Goal: Check status: Check status

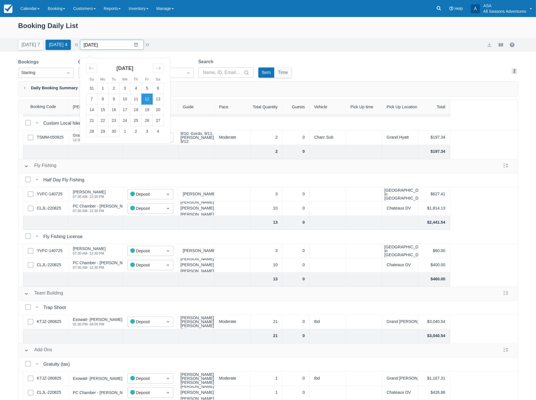
click at [107, 44] on input "[DATE]" at bounding box center [112, 45] width 64 height 10
click at [161, 69] on icon "Move forward to switch to the next month." at bounding box center [158, 67] width 5 height 5
click at [105, 98] on td "6" at bounding box center [102, 99] width 11 height 11
type input "10/06/25"
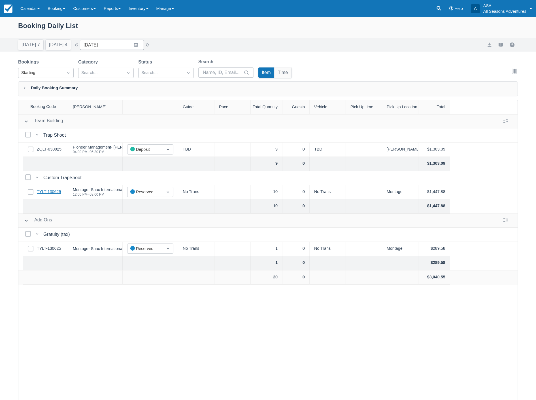
click at [52, 191] on link "TYLT-130625" at bounding box center [49, 192] width 24 height 6
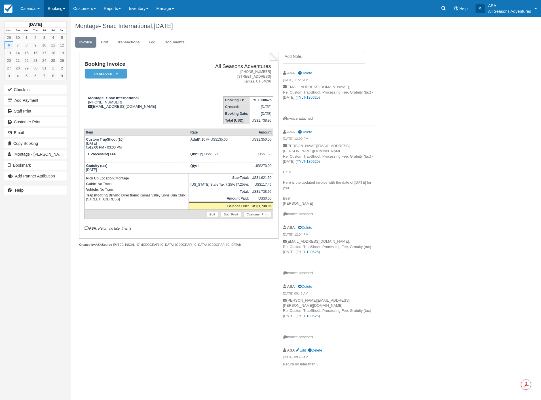
click at [56, 8] on link "Booking" at bounding box center [57, 8] width 26 height 17
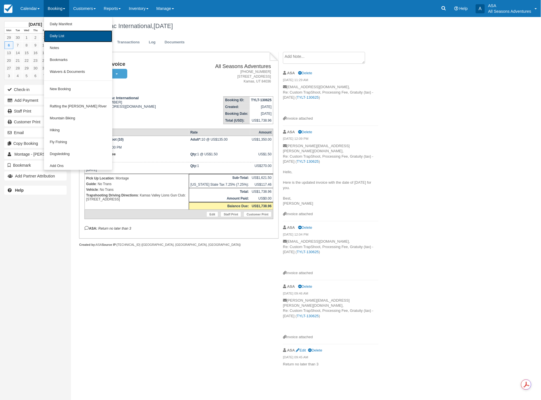
click at [73, 35] on link "Daily List" at bounding box center [78, 36] width 68 height 12
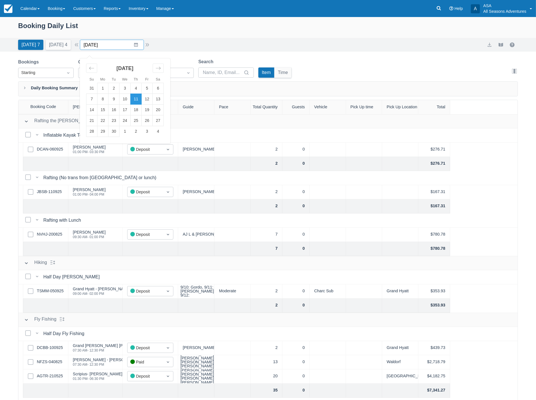
click at [126, 46] on input "09/11/25" at bounding box center [112, 45] width 64 height 10
click at [131, 112] on td "17" at bounding box center [125, 110] width 11 height 11
type input "09/17/25"
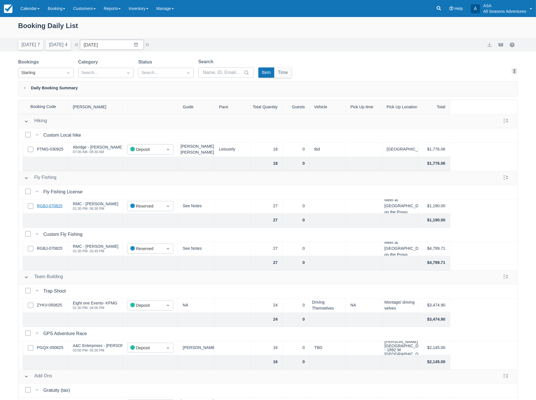
click at [51, 208] on link "RGBJ-070825" at bounding box center [50, 206] width 26 height 6
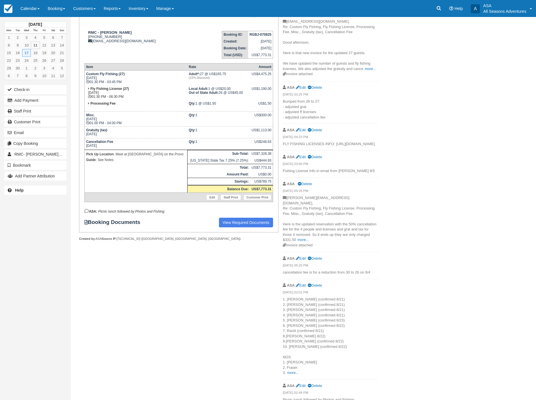
scroll to position [77, 0]
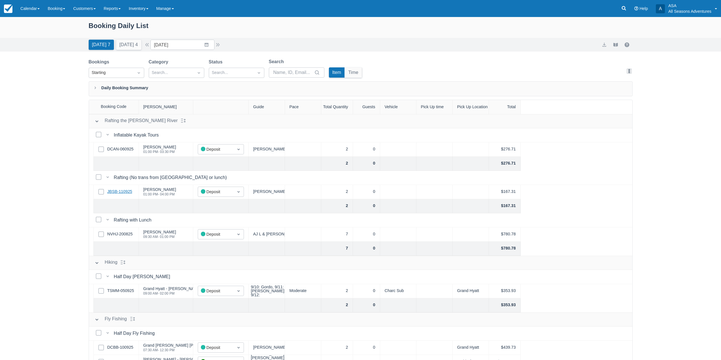
click at [118, 192] on link "JBSB-110925" at bounding box center [119, 192] width 25 height 6
click at [206, 52] on div "Booking Daily List Today 7 Tomorrow 4 Date 09/11/25 Navigate forward to interac…" at bounding box center [360, 203] width 721 height 372
click at [209, 45] on input "[DATE]" at bounding box center [182, 45] width 64 height 10
click at [312, 35] on div "Booking Daily List" at bounding box center [361, 28] width 544 height 16
click at [126, 194] on link "JBSB-110925" at bounding box center [119, 192] width 25 height 6
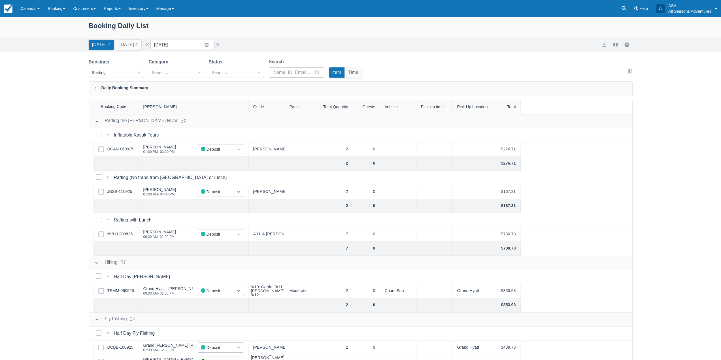
click at [272, 45] on div "Today 7 Tomorrow 4 Date 09/11/25 Navigate forward to interact with the calendar…" at bounding box center [361, 45] width 544 height 10
click at [129, 40] on button "Tomorrow 4" at bounding box center [128, 45] width 25 height 10
type input "09/12/25"
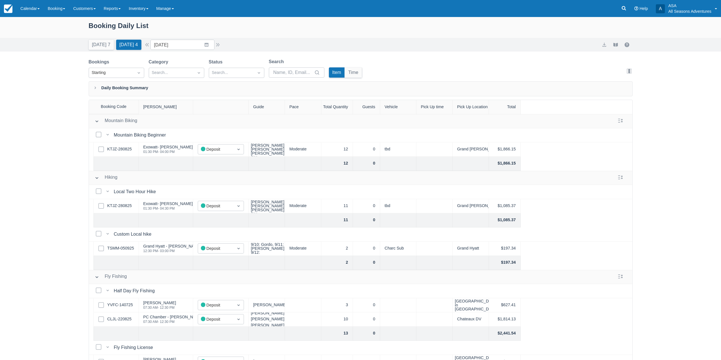
scroll to position [28, 0]
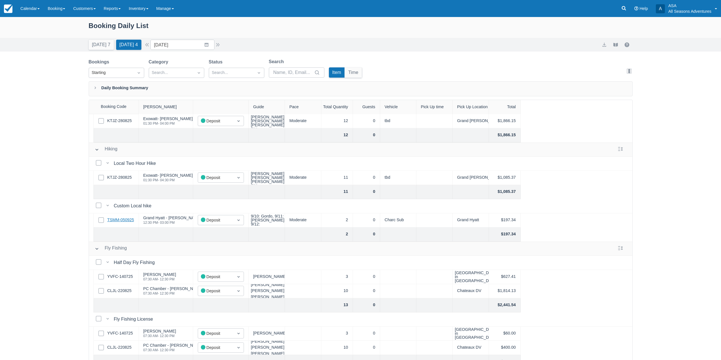
click at [114, 220] on link "TSMM-050925" at bounding box center [120, 220] width 27 height 6
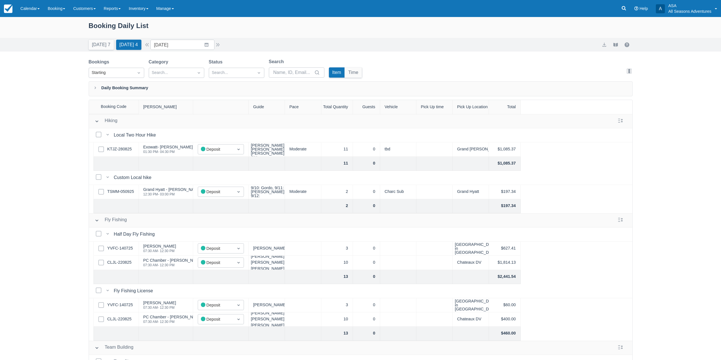
click at [105, 246] on label "Select Row" at bounding box center [102, 249] width 9 height 6
click at [99, 247] on input "Select Row" at bounding box center [98, 247] width 0 height 0
checkbox input "true"
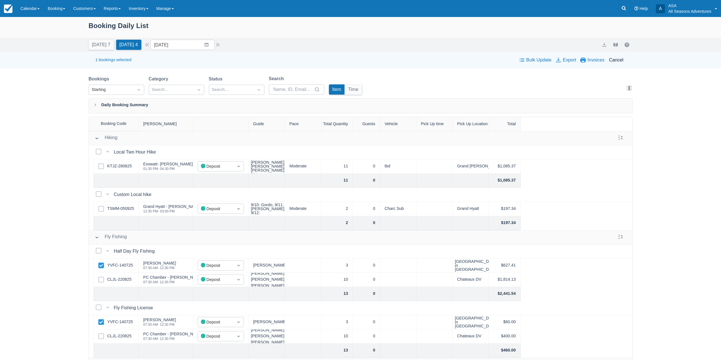
click at [103, 263] on icon at bounding box center [101, 266] width 6 height 6
click at [99, 264] on input "Select Row" at bounding box center [98, 264] width 0 height 0
checkbox input "false"
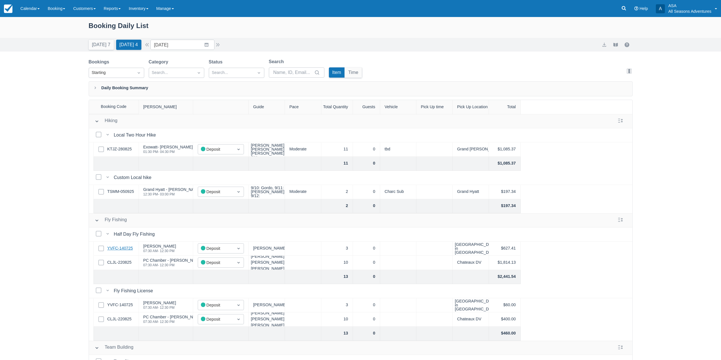
click at [129, 250] on link "YVFC-140725" at bounding box center [120, 248] width 26 height 6
click at [92, 46] on button "Today 7" at bounding box center [101, 45] width 25 height 10
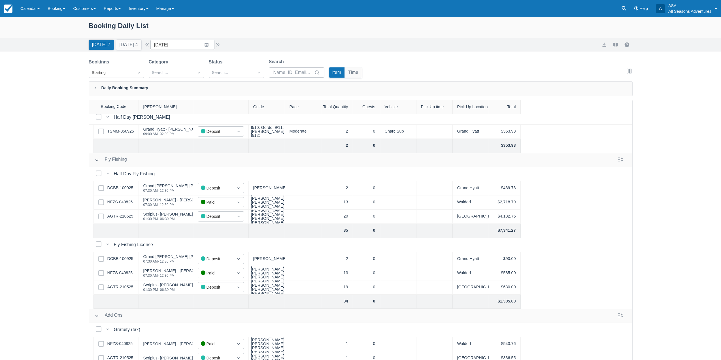
scroll to position [169, 0]
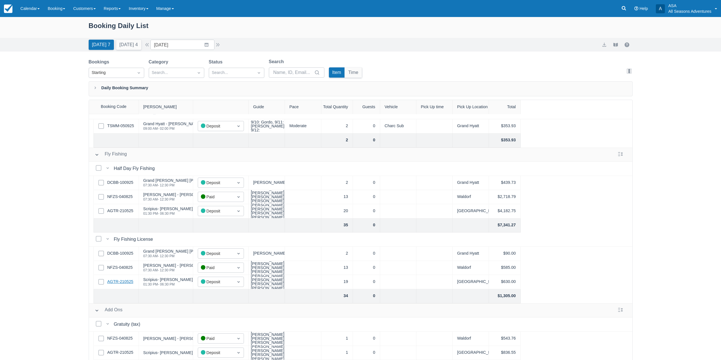
click at [119, 279] on link "AGTR-210525" at bounding box center [120, 282] width 26 height 6
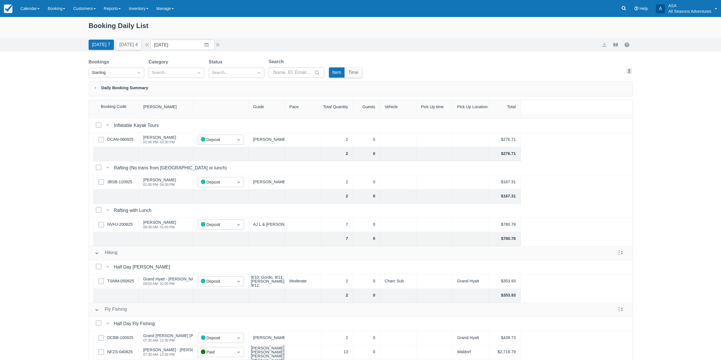
scroll to position [0, 0]
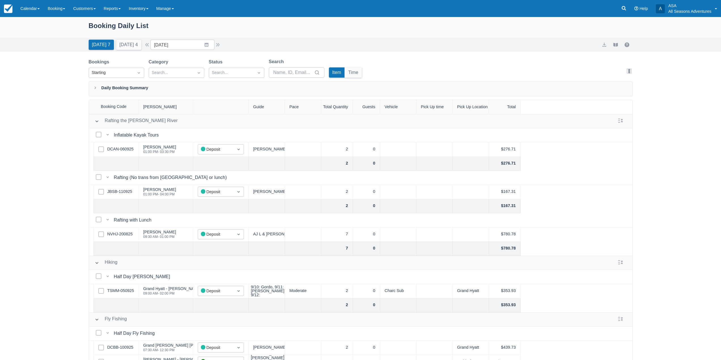
click at [224, 44] on div "Today 7 Tomorrow 4 Date 09/11/25 Navigate forward to interact with the calendar…" at bounding box center [361, 45] width 544 height 10
click at [220, 44] on button "button" at bounding box center [218, 44] width 7 height 7
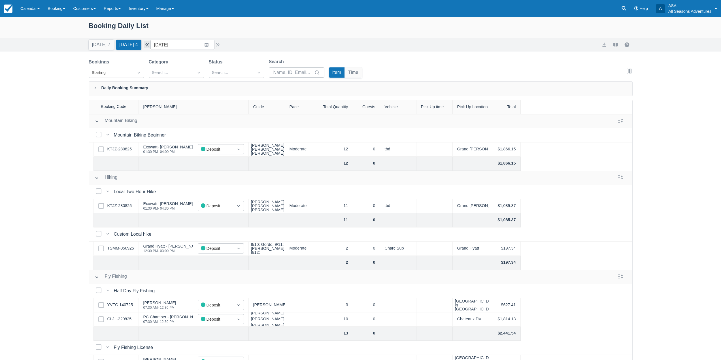
click at [150, 44] on button "button" at bounding box center [147, 44] width 7 height 7
type input "09/11/25"
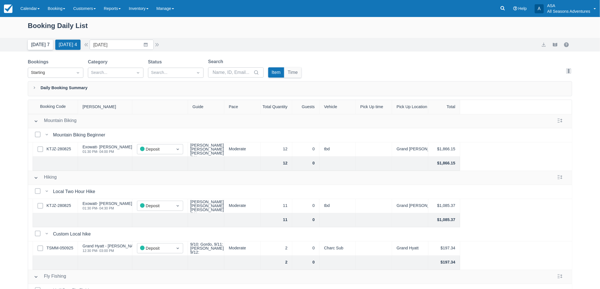
click at [29, 43] on button "Today 7" at bounding box center [40, 45] width 25 height 10
type input "[DATE]"
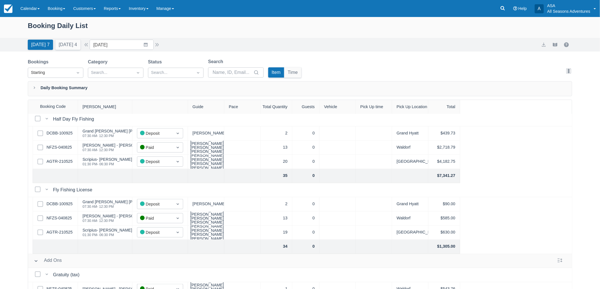
scroll to position [240, 0]
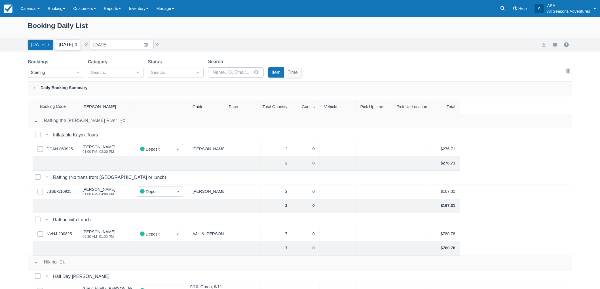
click at [70, 48] on button "Tomorrow 4" at bounding box center [67, 45] width 25 height 10
type input "09/12/25"
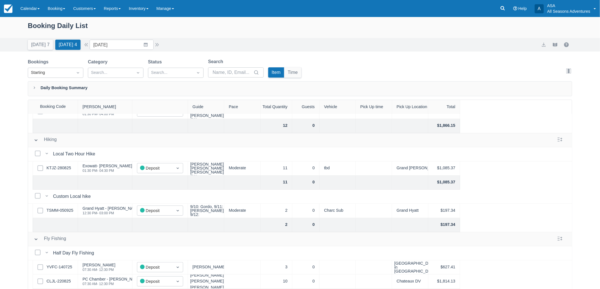
scroll to position [37, 0]
click at [71, 213] on link "TSMM-050925" at bounding box center [59, 211] width 27 height 6
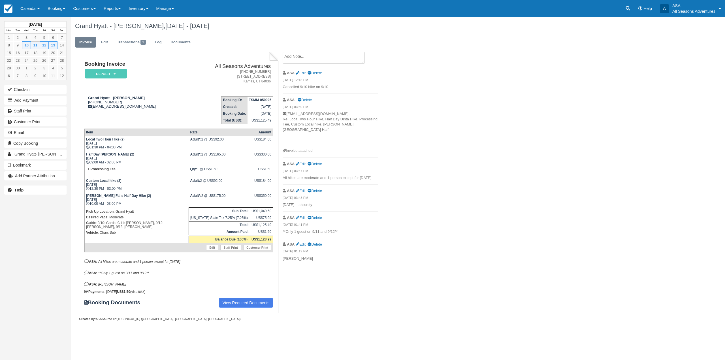
drag, startPoint x: 322, startPoint y: 204, endPoint x: 285, endPoint y: 208, distance: 37.0
click at [285, 207] on ul "ASA Edit Delete [DATE] 12:18 PM Cancelled 9/10 hike on 9/10 ASA [GEOGRAPHIC_DAT…" at bounding box center [330, 166] width 95 height 198
drag, startPoint x: 341, startPoint y: 231, endPoint x: 284, endPoint y: 227, distance: 56.2
click at [284, 227] on li "ASA Edit Delete [DATE] 01:41 PM **Only 1 guest on 9/11 and 9/12**" at bounding box center [330, 225] width 95 height 27
click at [367, 229] on p "**Only 1 guest on 9/11 and 9/12**" at bounding box center [330, 231] width 95 height 5
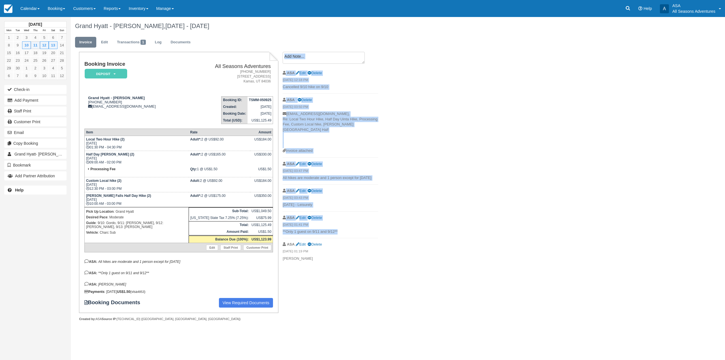
drag, startPoint x: 366, startPoint y: 227, endPoint x: 282, endPoint y: 226, distance: 83.3
click at [282, 226] on div "Create Show on invoice ASA Edit Delete [DATE] 12:18 PM Cancelled 9/10 hike on 9…" at bounding box center [331, 158] width 104 height 213
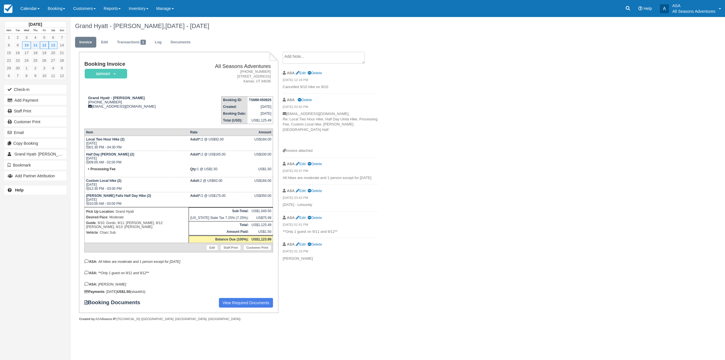
click at [282, 226] on div "Create Show on invoice ASA Edit Delete [DATE] 12:18 PM Cancelled 9/10 hike on 9…" at bounding box center [331, 158] width 104 height 213
drag, startPoint x: 282, startPoint y: 226, endPoint x: 340, endPoint y: 233, distance: 58.2
click at [340, 233] on div "Create Show on invoice ASA Edit Delete [DATE] 12:18 PM Cancelled 9/10 hike on 9…" at bounding box center [331, 158] width 104 height 213
click at [349, 231] on li "ASA Edit Delete [DATE] 01:41 PM **Only 1 guest on 9/11 and 9/12**" at bounding box center [330, 225] width 95 height 27
drag, startPoint x: 349, startPoint y: 228, endPoint x: 283, endPoint y: 234, distance: 65.7
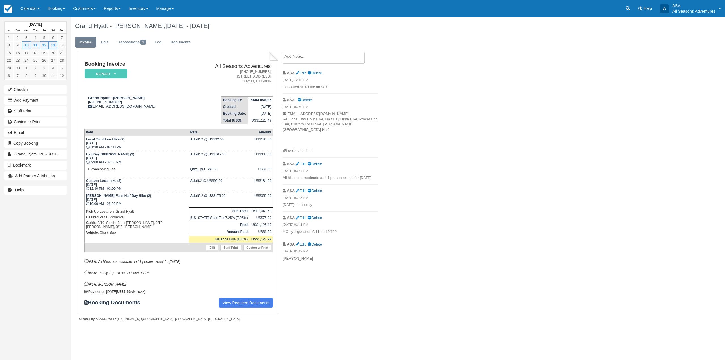
click at [283, 234] on ul "ASA Edit Delete [DATE] 12:18 PM Cancelled 9/10 hike on 9/10 ASA [GEOGRAPHIC_DAT…" at bounding box center [330, 166] width 95 height 198
drag, startPoint x: 287, startPoint y: 228, endPoint x: 336, endPoint y: 228, distance: 49.6
click at [336, 229] on p "**Only 1 guest on 9/11 and 9/12**" at bounding box center [330, 231] width 95 height 5
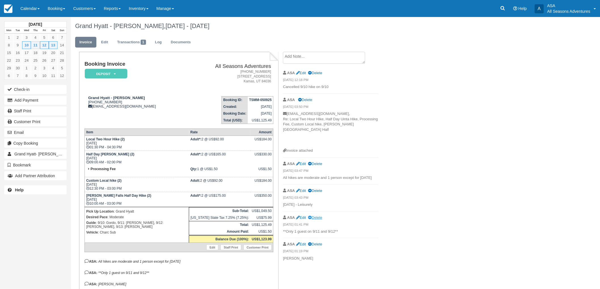
drag, startPoint x: 320, startPoint y: 198, endPoint x: 318, endPoint y: 213, distance: 15.1
click at [321, 205] on li "ASA Edit Delete 09/06/25 03:43 PM Friday - Leisurely" at bounding box center [330, 198] width 95 height 27
click at [366, 86] on p "Cancelled 9/10 hike on 9/10" at bounding box center [330, 86] width 95 height 5
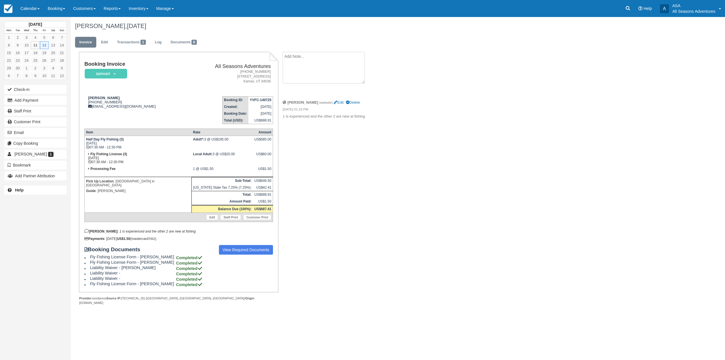
click at [318, 62] on textarea at bounding box center [324, 68] width 82 height 32
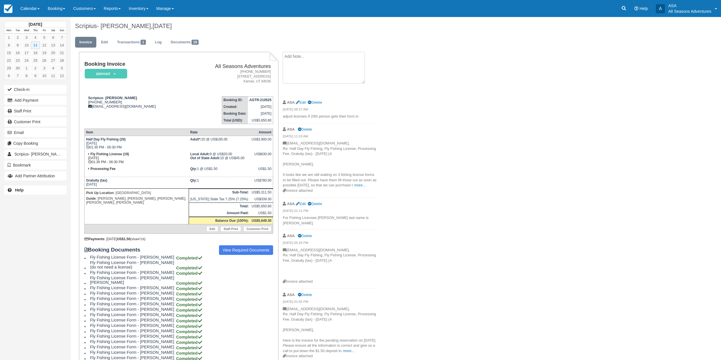
click at [314, 55] on textarea at bounding box center [324, 68] width 82 height 32
paste textarea "[PERSON_NAME], [PERSON_NAME] and [PERSON_NAME] took 2, others had three"
type textarea "[PERSON_NAME], [PERSON_NAME] and [PERSON_NAME] took 2, others had three"
click at [286, 92] on button "Create" at bounding box center [296, 90] width 26 height 10
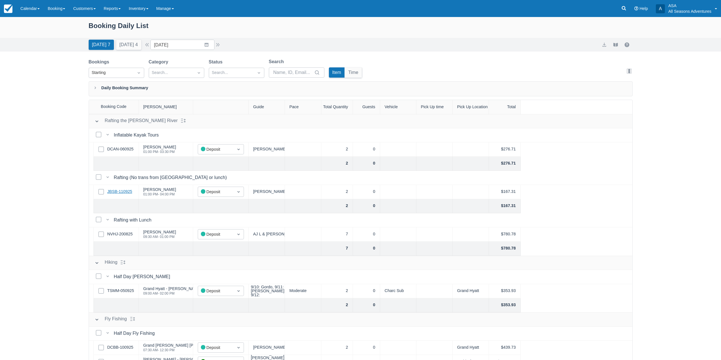
click at [123, 191] on link "JBSB-110925" at bounding box center [119, 192] width 25 height 6
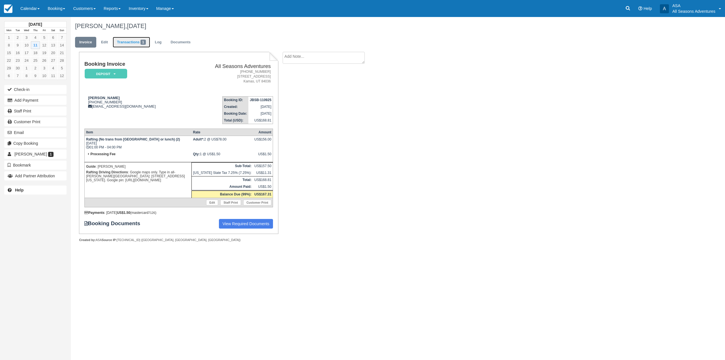
click at [133, 39] on link "Transactions 1" at bounding box center [131, 42] width 37 height 11
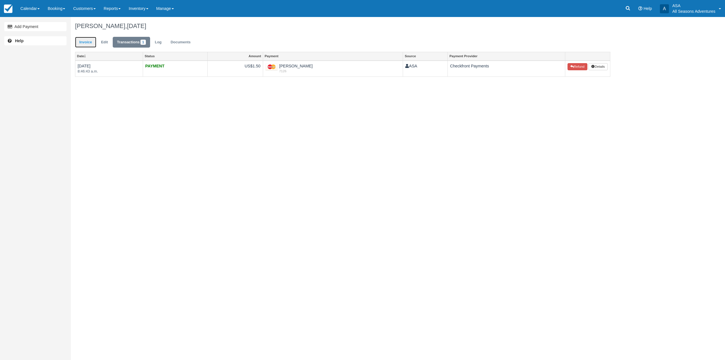
click at [82, 41] on link "Invoice" at bounding box center [85, 42] width 21 height 11
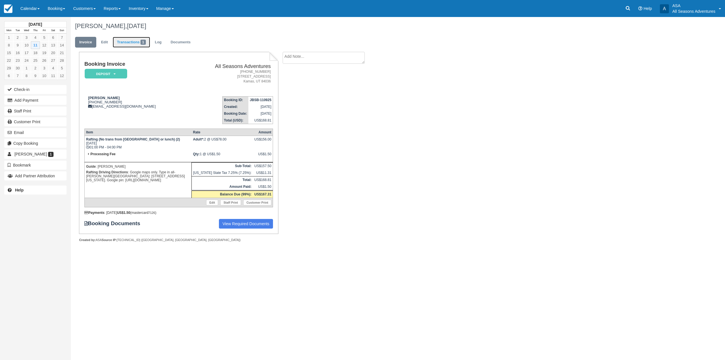
click at [124, 41] on link "Transactions 1" at bounding box center [131, 42] width 37 height 11
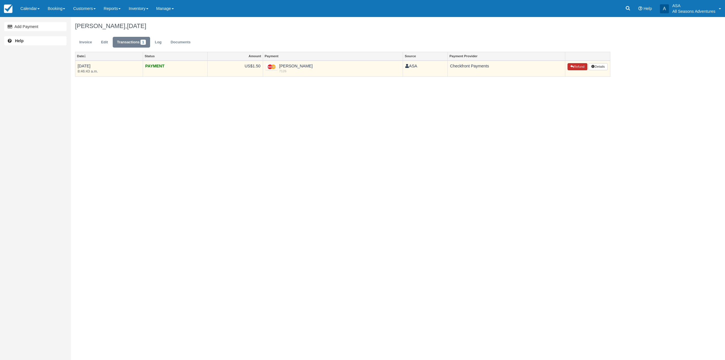
click at [575, 69] on button "Refund" at bounding box center [578, 66] width 20 height 7
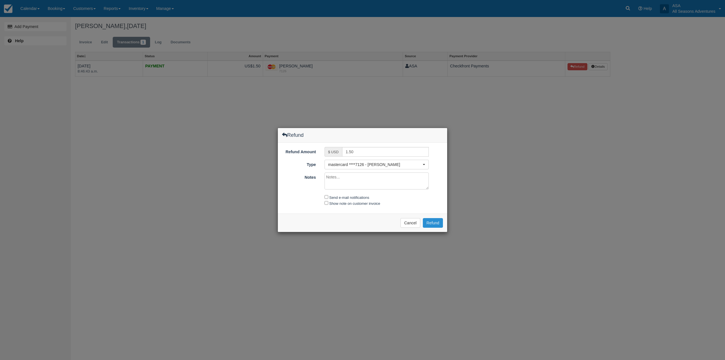
click at [440, 223] on button "Refund" at bounding box center [433, 223] width 20 height 10
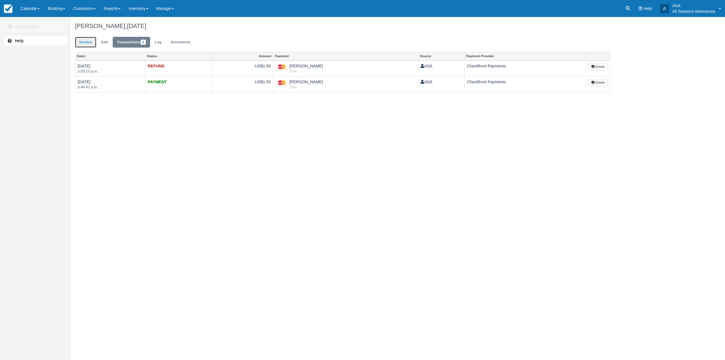
click at [88, 46] on link "Invoice" at bounding box center [85, 42] width 21 height 11
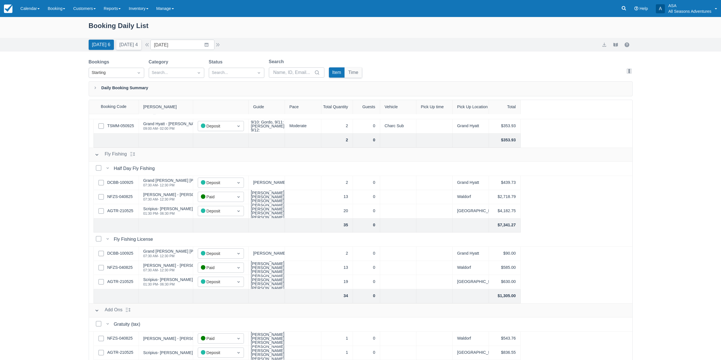
click at [133, 39] on div "Today 6 Tomorrow 4" at bounding box center [114, 43] width 57 height 12
click at [136, 47] on button "Tomorrow 4" at bounding box center [128, 45] width 25 height 10
type input "09/12/25"
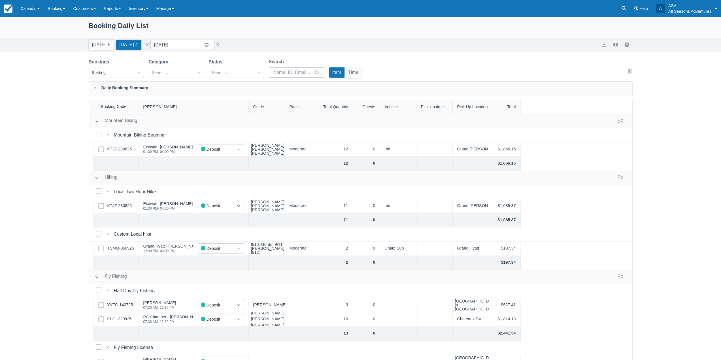
click at [125, 145] on div "Select Row KTJZ-280825" at bounding box center [116, 150] width 45 height 14
click at [130, 150] on link "KTJZ-280825" at bounding box center [119, 149] width 24 height 6
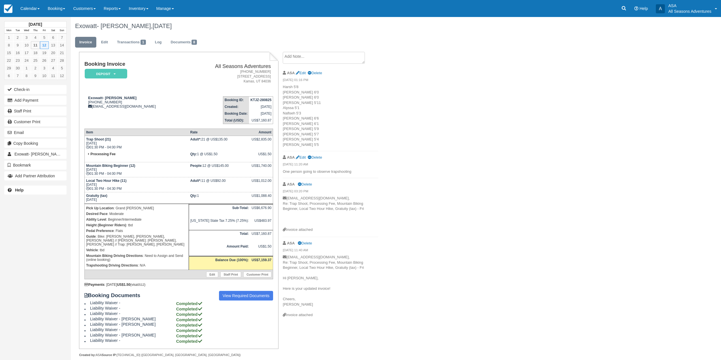
drag, startPoint x: 271, startPoint y: 77, endPoint x: 212, endPoint y: 77, distance: 58.9
click at [212, 77] on address "[PHONE_NUMBER] [STREET_ADDRESS][PERSON_NAME]" at bounding box center [230, 76] width 82 height 14
click at [212, 77] on address "435-649-9619 1038 W Wasatch Springs Rd Kamas, UT 84036" at bounding box center [230, 76] width 82 height 14
drag, startPoint x: 220, startPoint y: 76, endPoint x: 267, endPoint y: 83, distance: 47.8
click at [267, 83] on address "435-649-9619 1038 W Wasatch Springs Rd Kamas, UT 84036" at bounding box center [230, 76] width 82 height 14
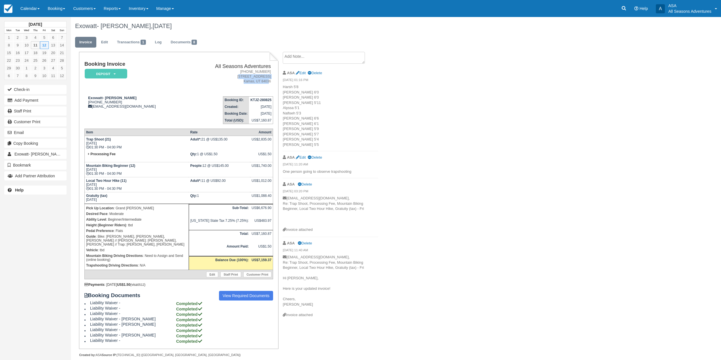
click at [267, 83] on address "435-649-9619 1038 W Wasatch Springs Rd Kamas, UT 84036" at bounding box center [230, 76] width 82 height 14
click at [512, 105] on div "Exowatt- Sarah Green, September 12 2025 Invoice Edit Transactions 1 Log Documen…" at bounding box center [341, 193] width 541 height 353
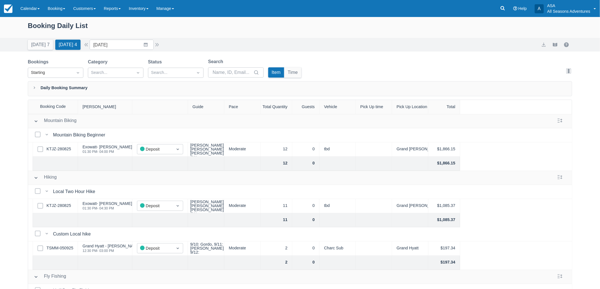
scroll to position [37, 0]
click at [137, 46] on input "[DATE]" at bounding box center [122, 45] width 64 height 10
click at [133, 137] on div "August 2025 27 28 29 30 31 1 2 3 4 5 6 7 8 9 10 11 12 13 14 15 16 17 18 19 20 2…" at bounding box center [135, 100] width 90 height 85
click at [135, 134] on td "1" at bounding box center [134, 131] width 11 height 11
type input "10/01/25"
